Goal: Task Accomplishment & Management: Manage account settings

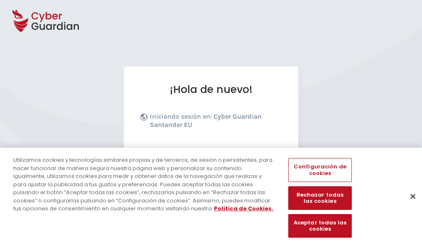
scroll to position [102, 0]
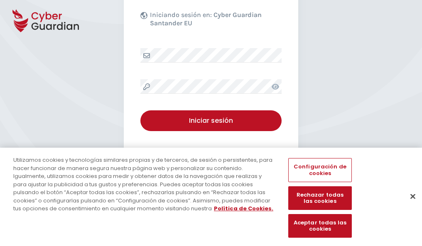
click at [409, 205] on button "Cerrar" at bounding box center [413, 196] width 18 height 18
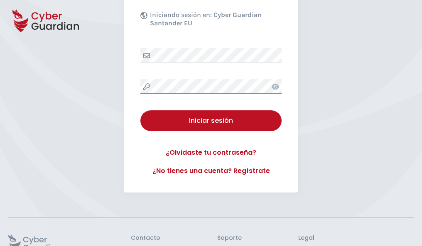
scroll to position [162, 0]
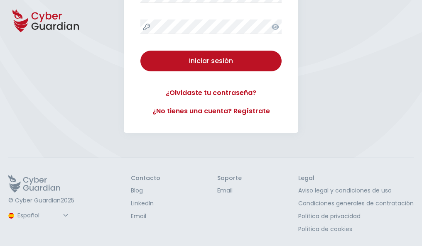
click at [140, 51] on button "Iniciar sesión" at bounding box center [210, 61] width 141 height 21
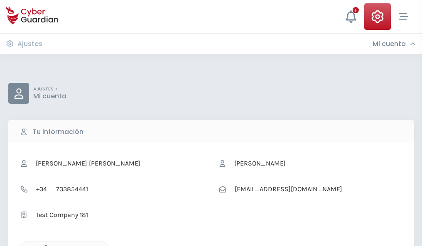
click at [44, 246] on icon "button" at bounding box center [43, 248] width 7 height 7
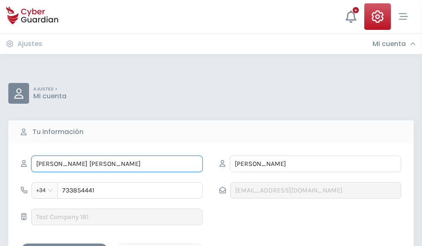
click at [117, 164] on input "JOSÉ MARÍA" at bounding box center [117, 164] width 172 height 17
type input "J"
type input "Felipe"
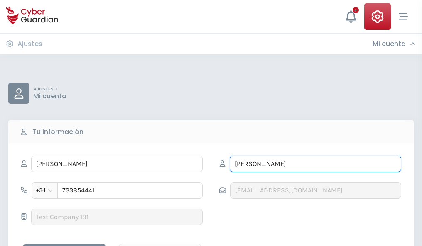
click at [315, 164] on input "MANCEBO" at bounding box center [316, 164] width 172 height 17
type input "M"
type input "Riquelme"
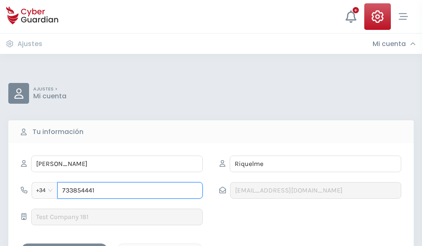
click at [130, 191] on input "733854441" at bounding box center [129, 190] width 145 height 17
type input "7"
type input "927644373"
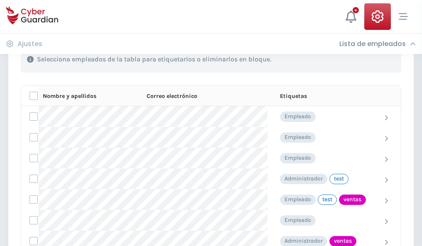
scroll to position [377, 0]
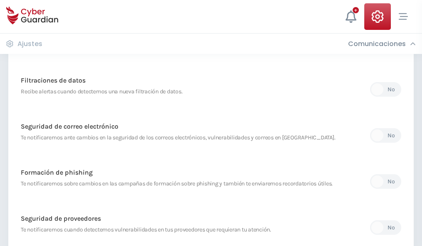
scroll to position [438, 0]
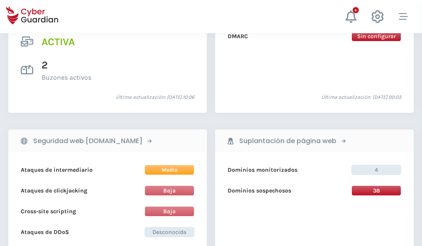
scroll to position [845, 0]
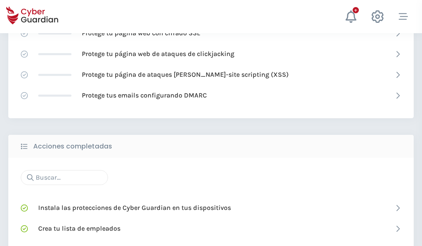
scroll to position [554, 0]
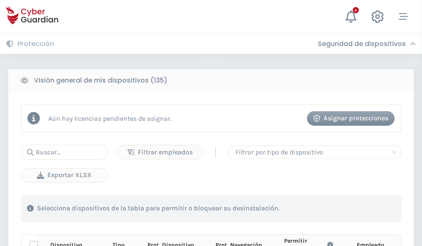
scroll to position [734, 0]
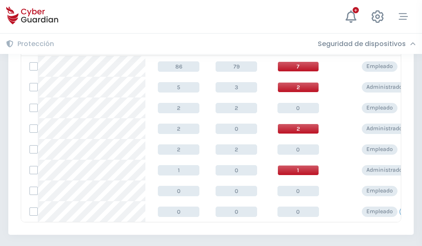
scroll to position [386, 0]
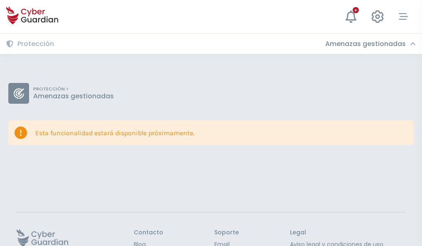
scroll to position [54, 0]
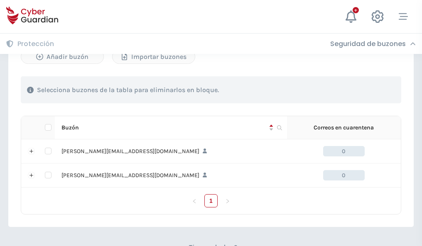
scroll to position [361, 0]
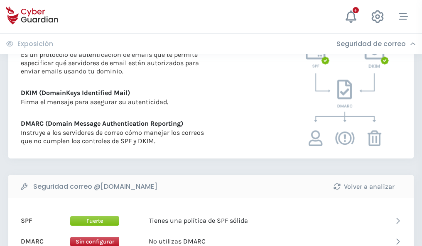
scroll to position [448, 0]
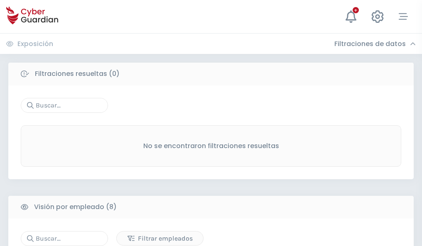
scroll to position [708, 0]
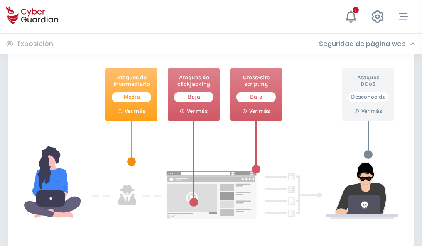
scroll to position [453, 0]
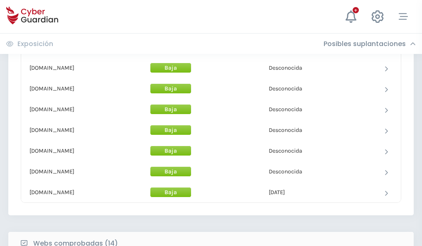
scroll to position [810, 0]
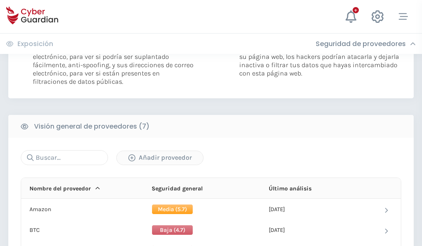
scroll to position [557, 0]
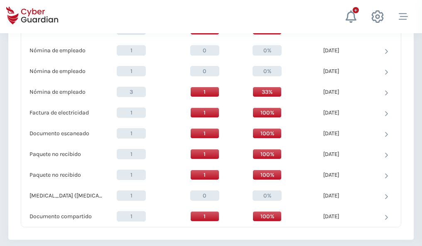
scroll to position [862, 0]
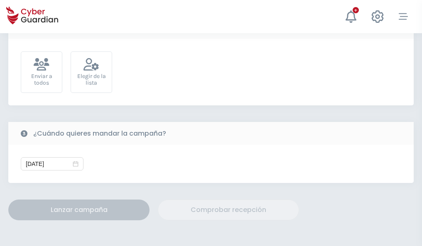
scroll to position [304, 0]
